Goal: Task Accomplishment & Management: Manage account settings

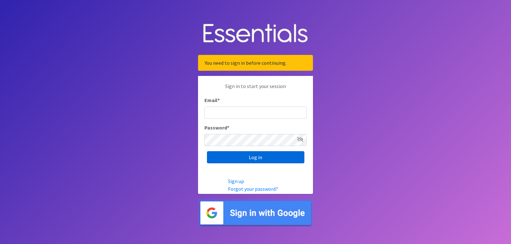
type input "[EMAIL_ADDRESS][DOMAIN_NAME]"
click at [247, 155] on input "Log in" at bounding box center [255, 157] width 97 height 12
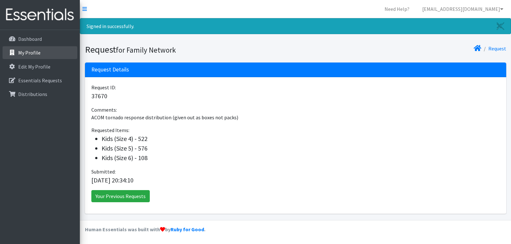
click at [48, 53] on link "My Profile" at bounding box center [40, 52] width 75 height 13
